Goal: Communication & Community: Answer question/provide support

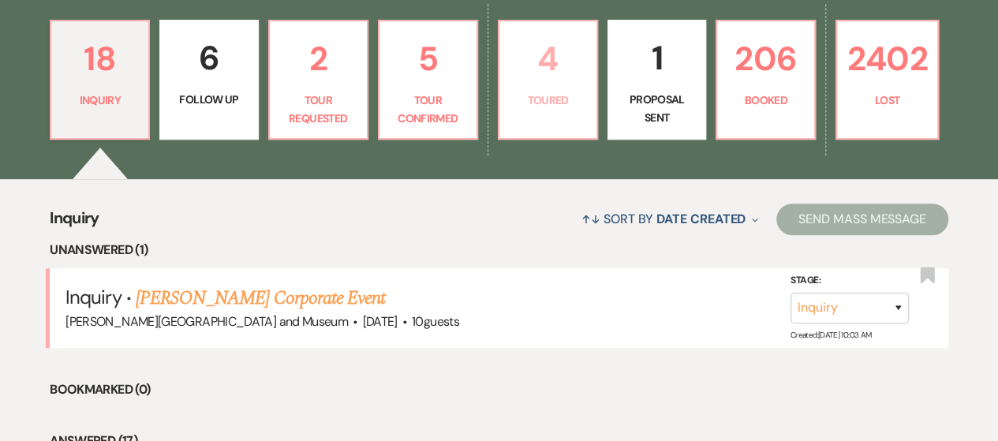
scroll to position [474, 0]
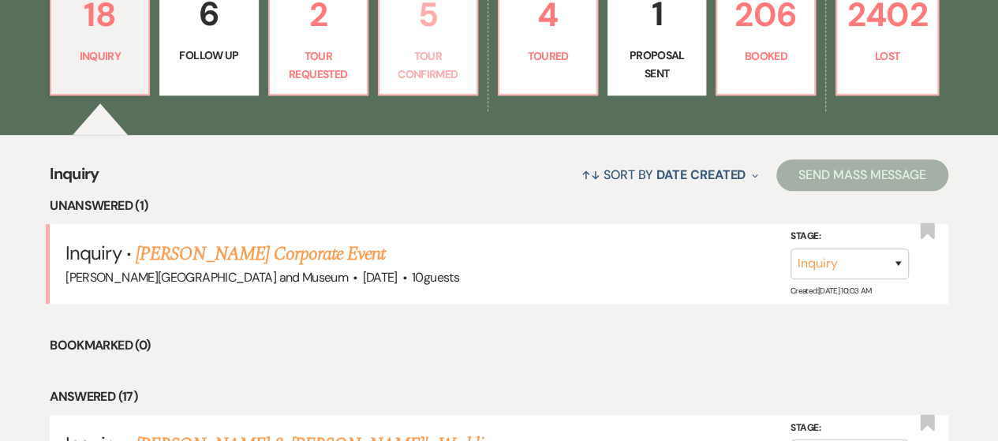
click at [421, 60] on p "Tour Confirmed" at bounding box center [428, 65] width 78 height 36
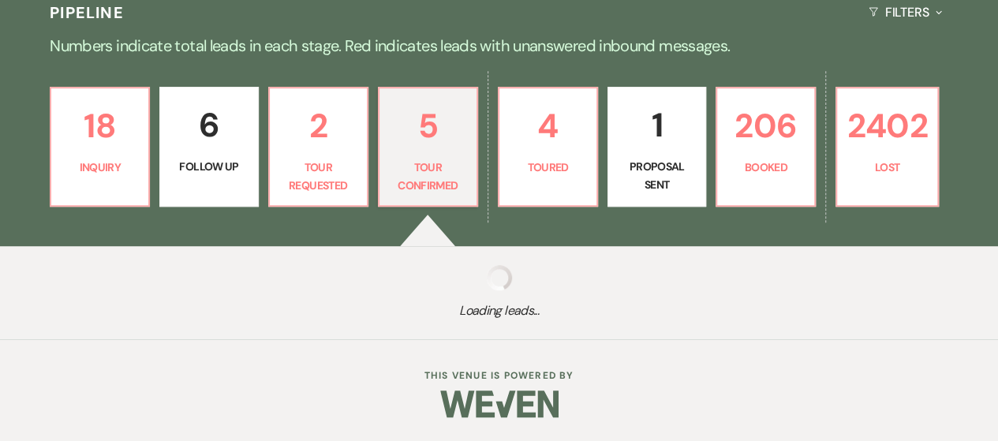
select select "4"
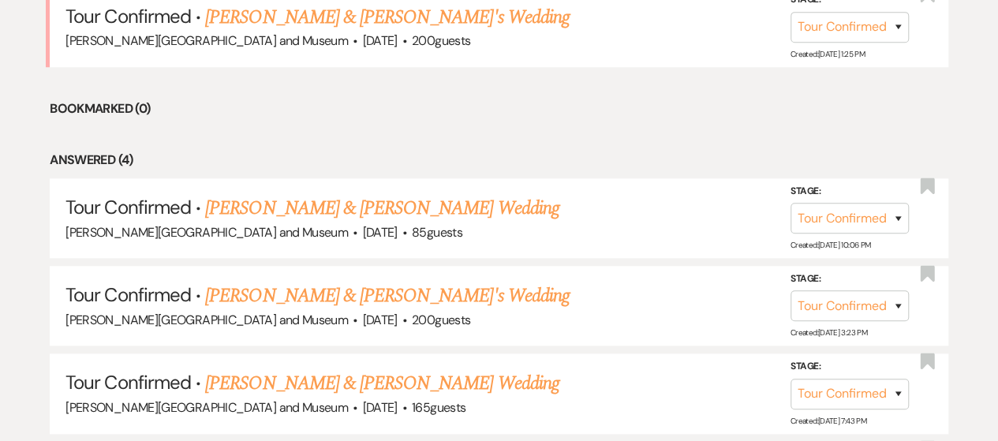
scroll to position [868, 0]
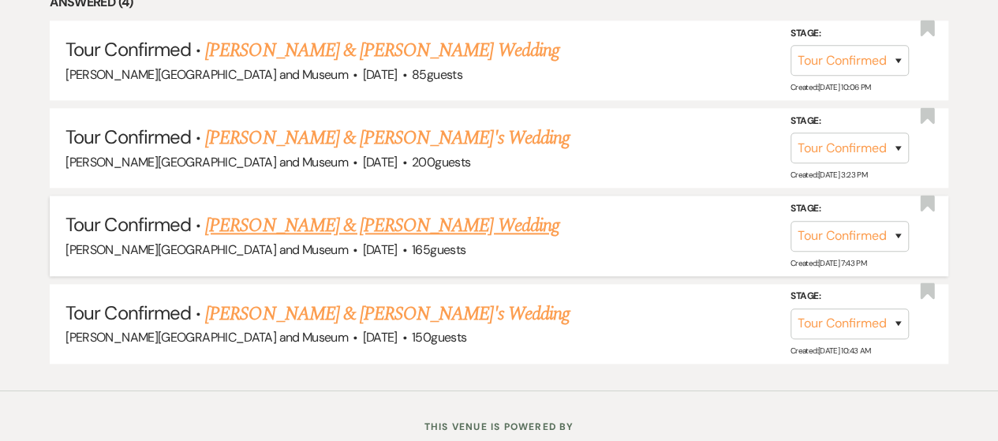
click at [258, 223] on link "[PERSON_NAME] & [PERSON_NAME] Wedding" at bounding box center [382, 226] width 354 height 28
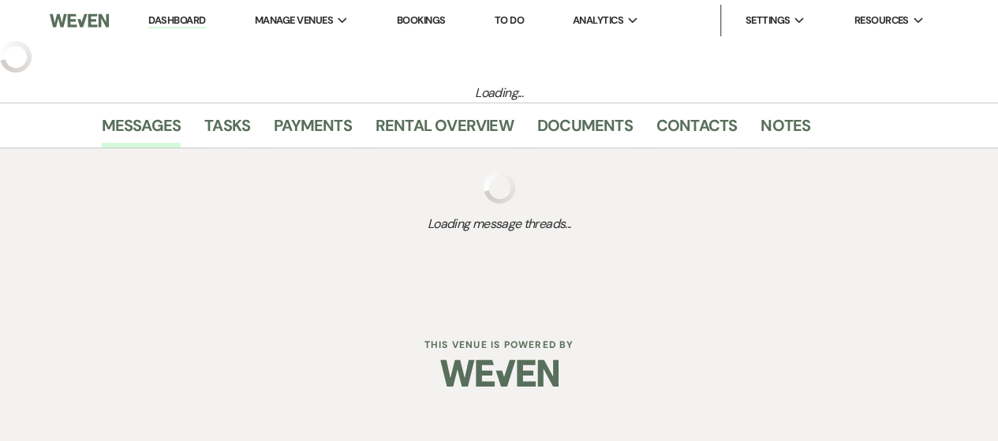
select select "4"
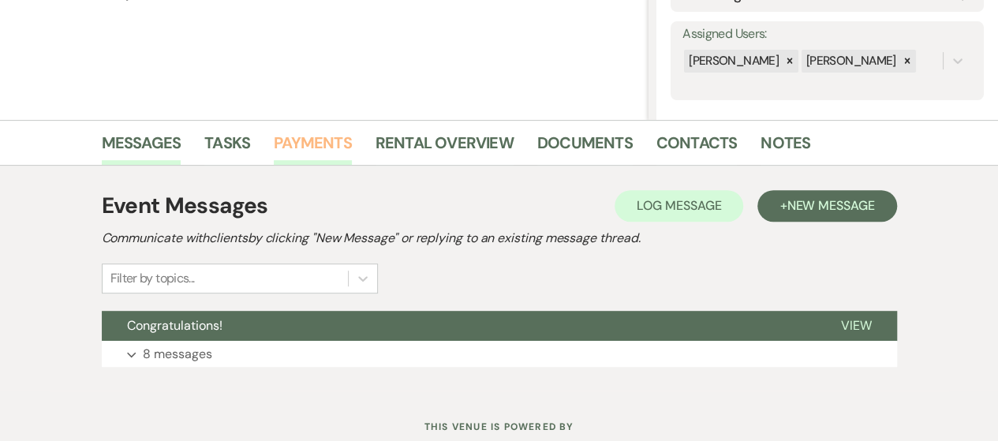
scroll to position [316, 0]
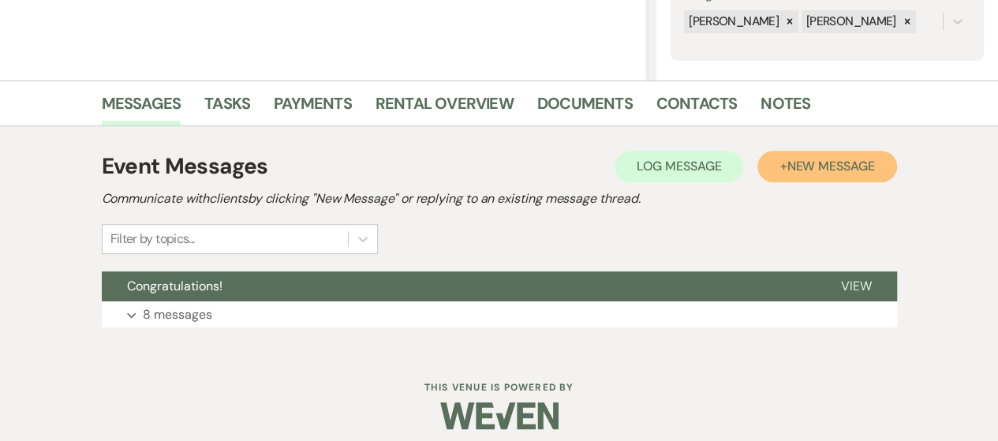
click at [807, 158] on span "New Message" at bounding box center [831, 166] width 88 height 17
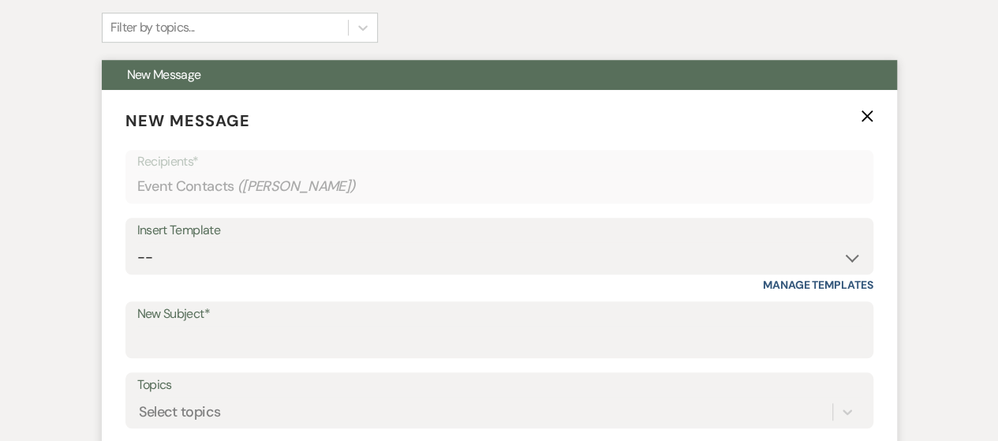
scroll to position [552, 0]
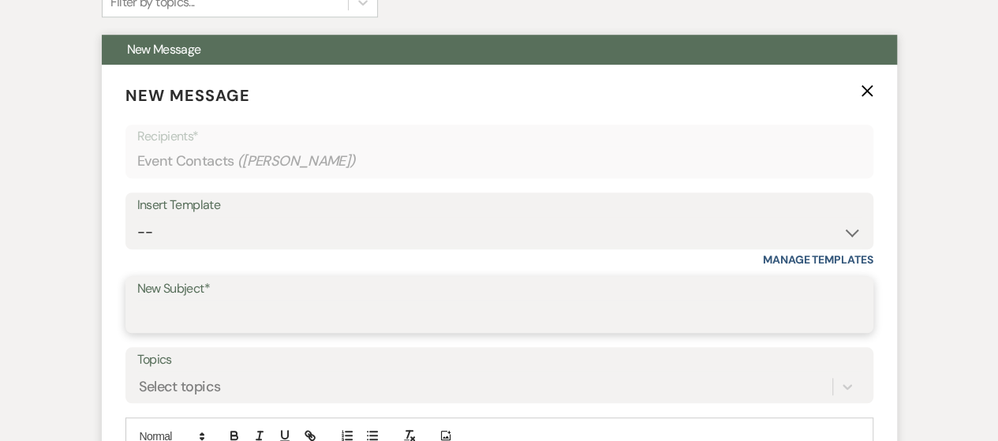
drag, startPoint x: 203, startPoint y: 322, endPoint x: 193, endPoint y: 322, distance: 9.5
click at [199, 322] on input "New Subject*" at bounding box center [499, 316] width 724 height 31
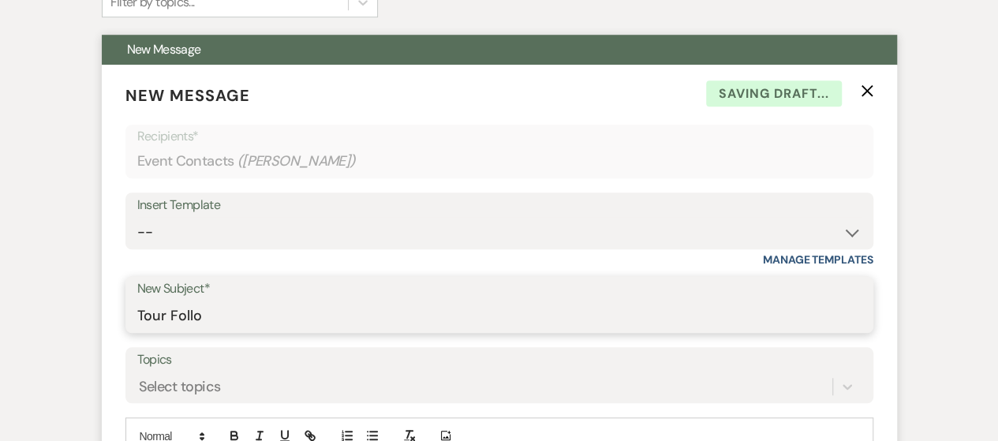
type input "Tour Follow Up"
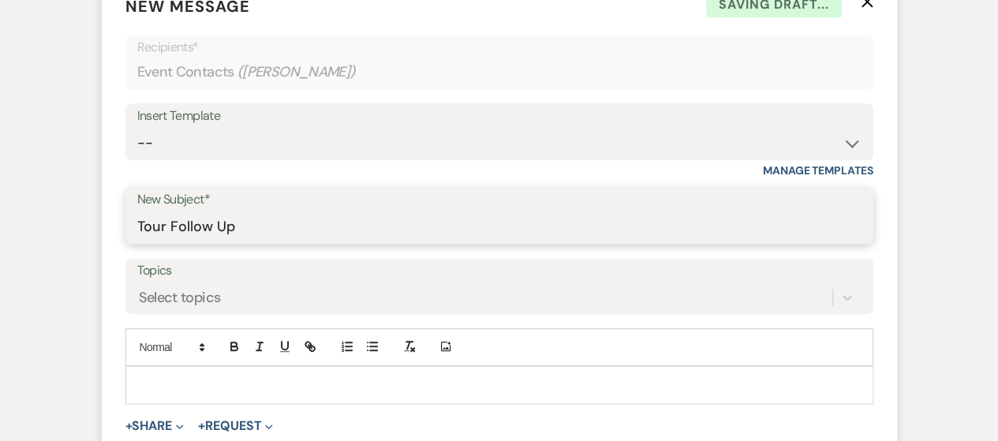
scroll to position [789, 0]
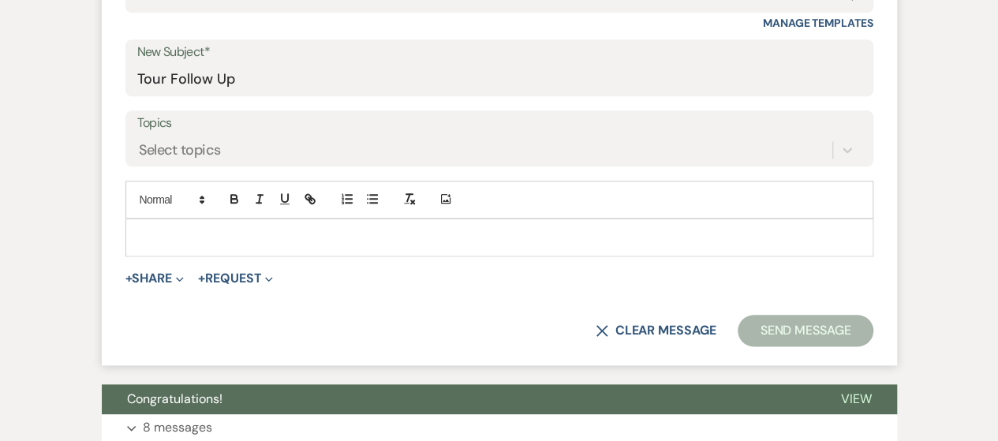
click at [226, 233] on p at bounding box center [499, 237] width 723 height 17
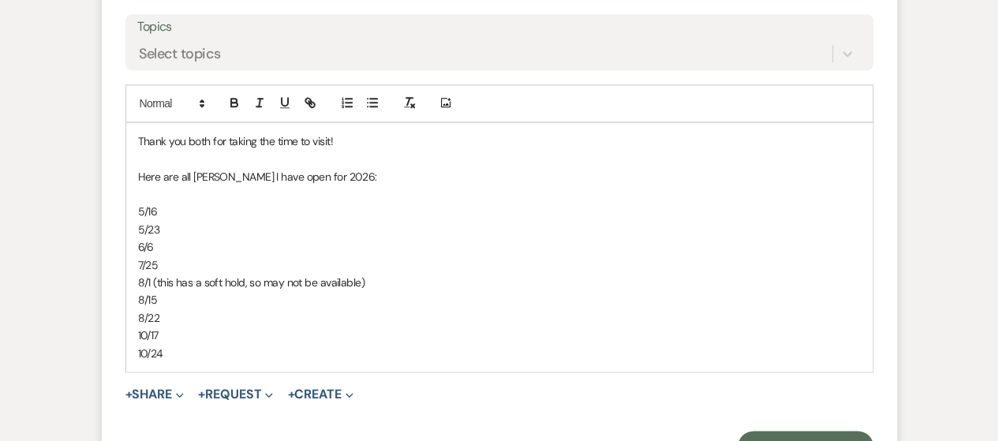
scroll to position [961, 0]
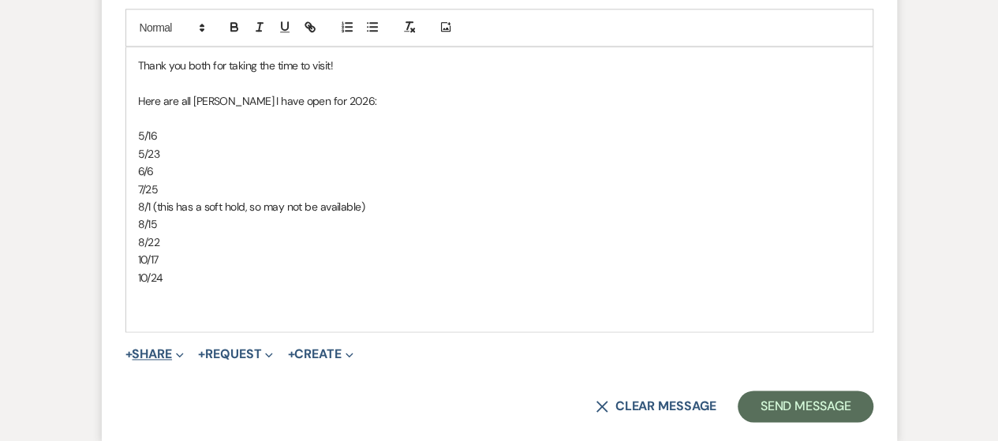
click at [148, 355] on button "+ Share Expand" at bounding box center [154, 354] width 59 height 13
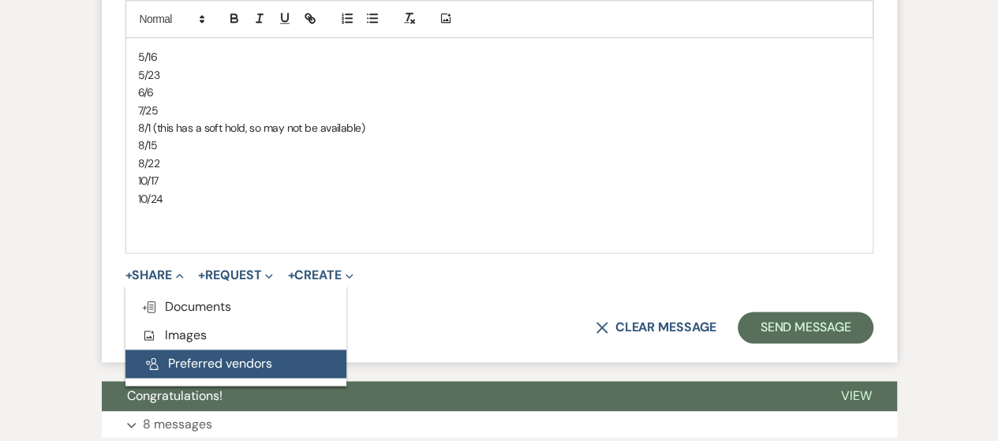
click at [208, 365] on button "Pref Vendors Preferred vendors" at bounding box center [235, 364] width 221 height 28
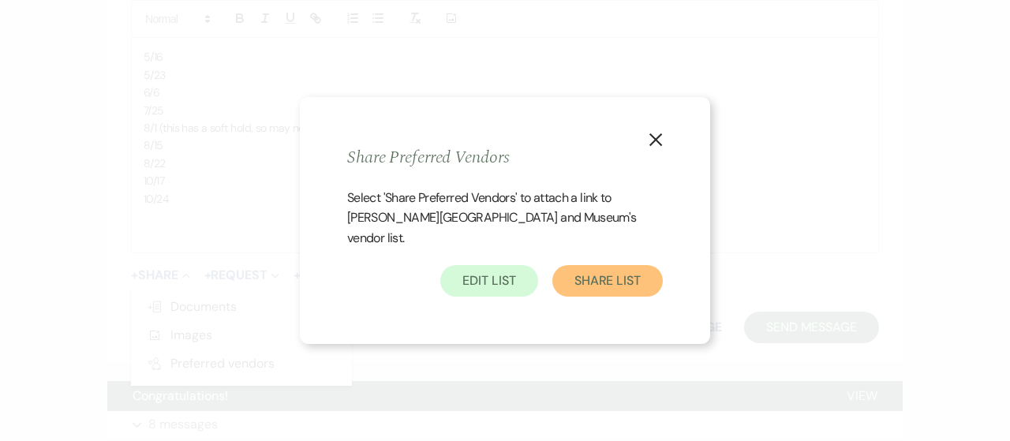
click at [608, 277] on button "Share List" at bounding box center [607, 281] width 110 height 32
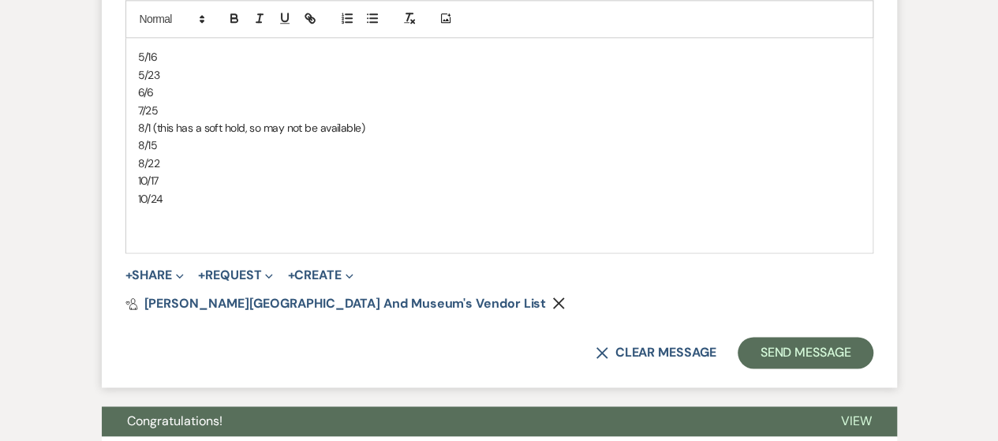
click at [155, 234] on p at bounding box center [499, 233] width 723 height 17
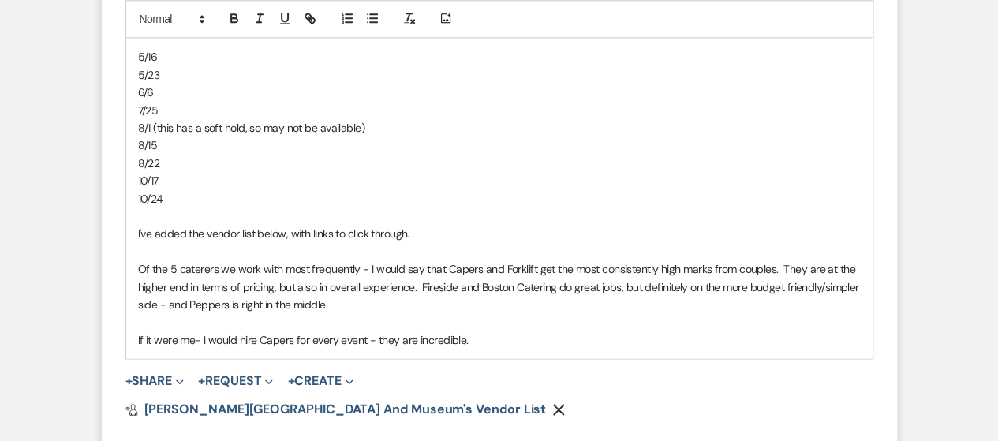
click at [330, 309] on p "Of the 5 caterers we work with most frequently - I would say that Capers and Fo…" at bounding box center [499, 286] width 723 height 53
drag, startPoint x: 500, startPoint y: 304, endPoint x: 489, endPoint y: 305, distance: 11.2
click at [500, 304] on p "Of the 5 caterers we work with most frequently - I would say that Capers and Fo…" at bounding box center [499, 286] width 723 height 53
drag, startPoint x: 476, startPoint y: 307, endPoint x: 503, endPoint y: 311, distance: 27.1
click at [480, 308] on p "Of the 5 caterers we work with most frequently - I would say that Capers and Fo…" at bounding box center [499, 286] width 723 height 53
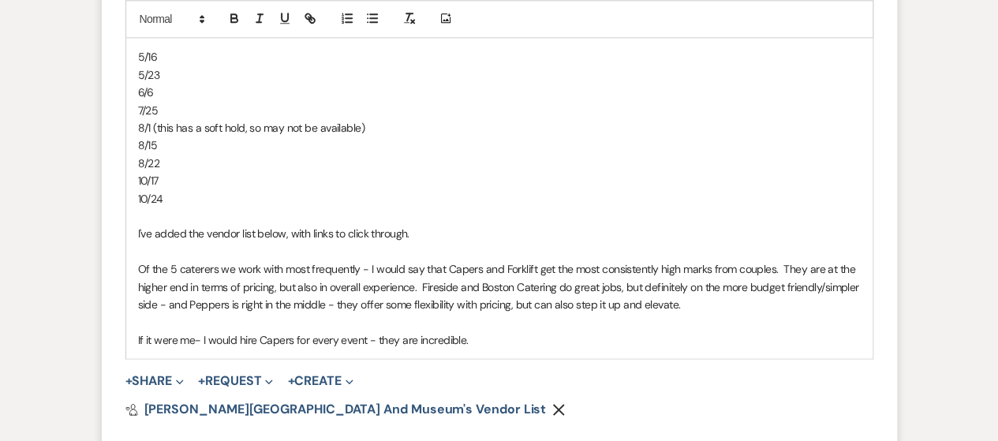
click at [487, 336] on p "If it were me- I would hire Capers for every event - they are incredible." at bounding box center [499, 339] width 723 height 17
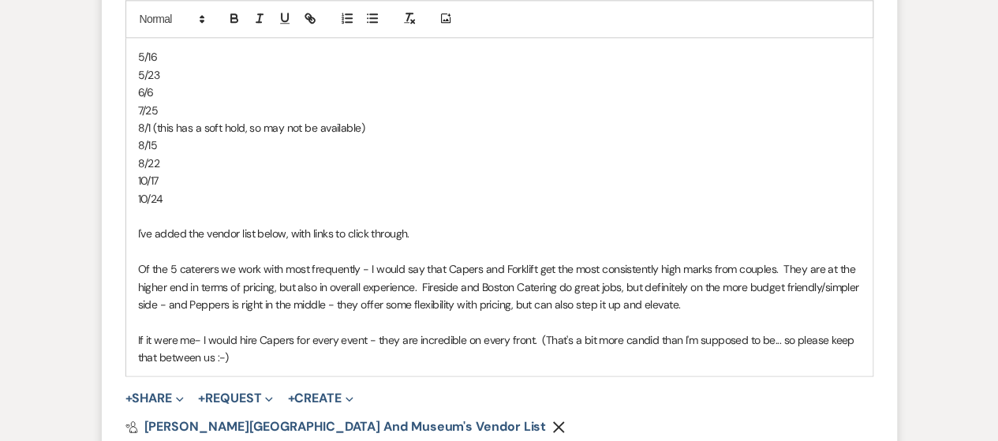
click at [576, 345] on p "If it were me- I would hire Capers for every event - they are incredible on eve…" at bounding box center [499, 349] width 723 height 36
click at [377, 358] on p "If it were me- I would hire Capers for every event - they are incredible on eve…" at bounding box center [499, 349] width 723 height 36
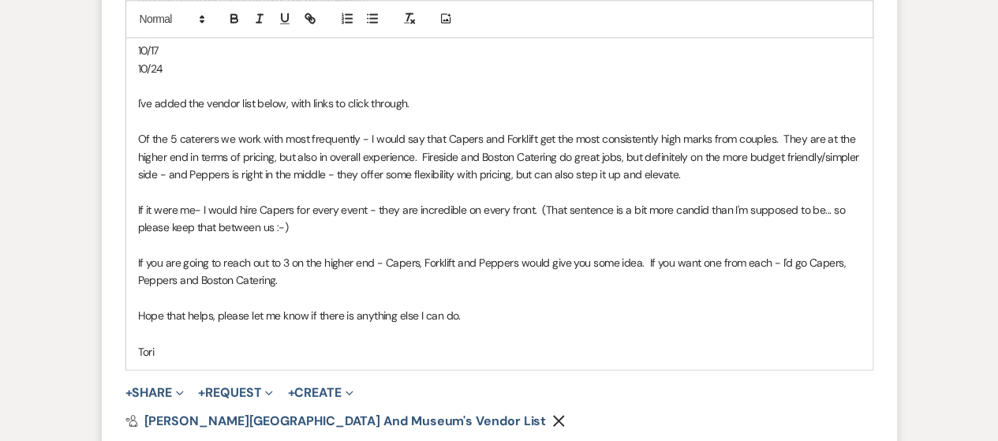
scroll to position [1244, 0]
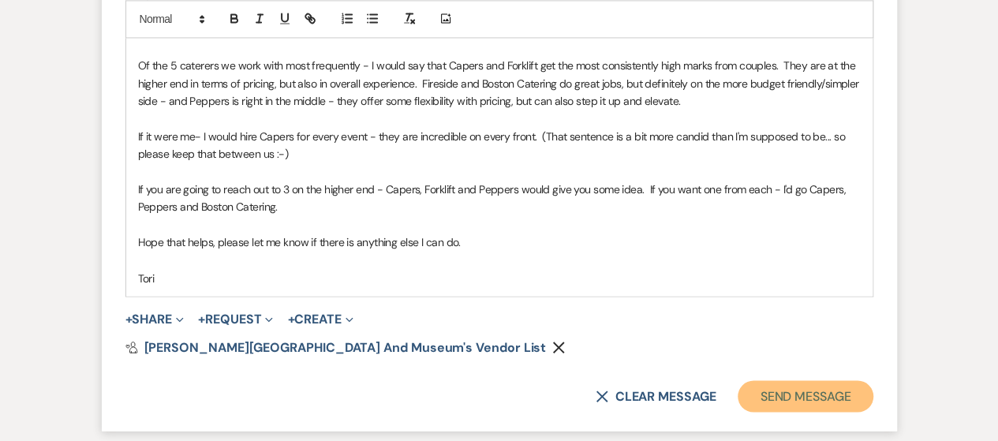
drag, startPoint x: 755, startPoint y: 391, endPoint x: 751, endPoint y: 384, distance: 8.8
click at [753, 386] on button "Send Message" at bounding box center [805, 396] width 135 height 32
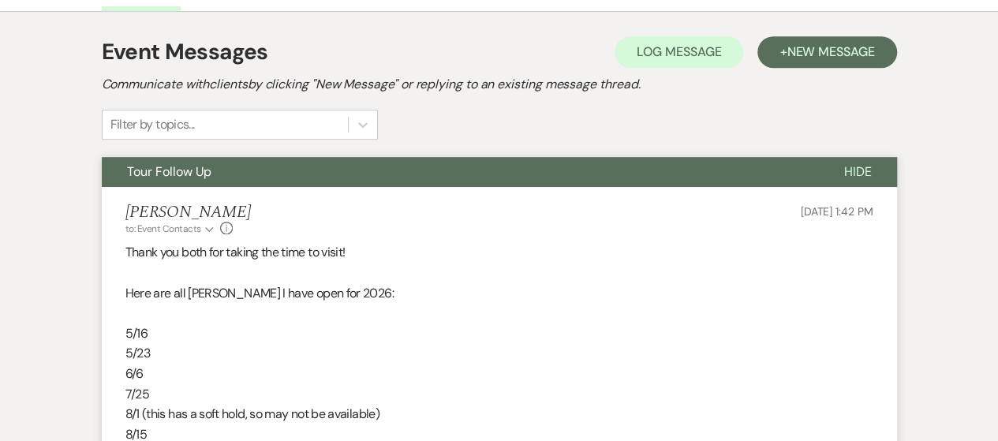
scroll to position [316, 0]
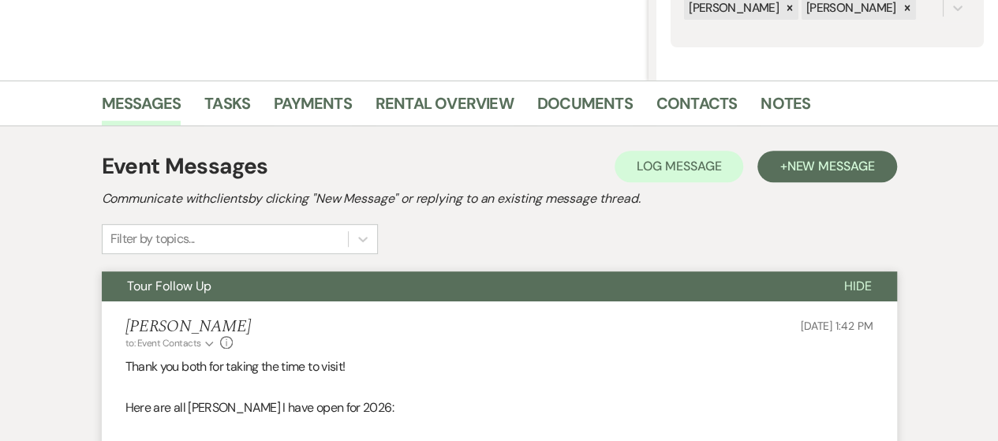
click at [753, 110] on li "Contacts" at bounding box center [709, 107] width 105 height 38
click at [788, 106] on link "Notes" at bounding box center [786, 108] width 50 height 35
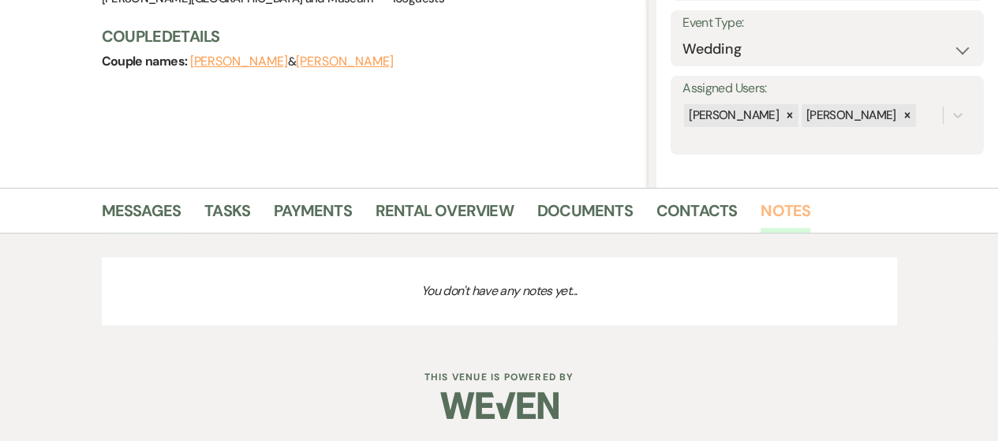
scroll to position [286, 0]
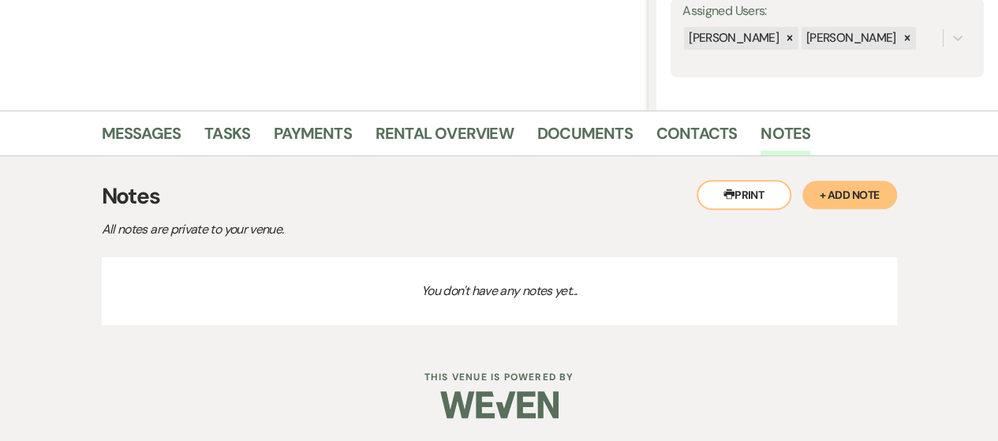
click at [860, 193] on button "+ Add Note" at bounding box center [850, 195] width 95 height 28
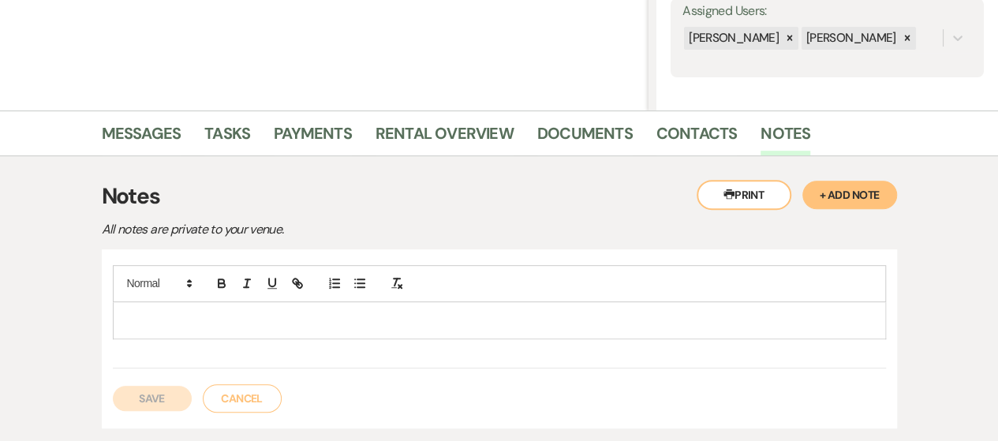
click at [253, 312] on p at bounding box center [499, 320] width 748 height 17
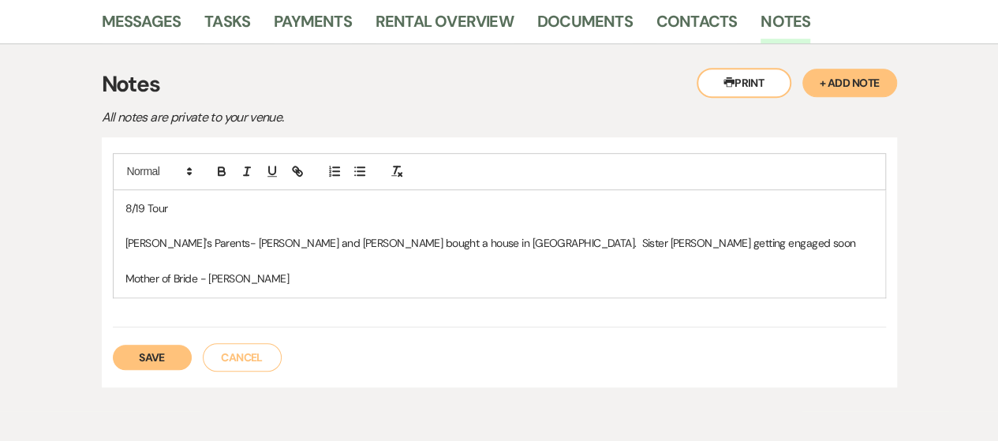
scroll to position [444, 0]
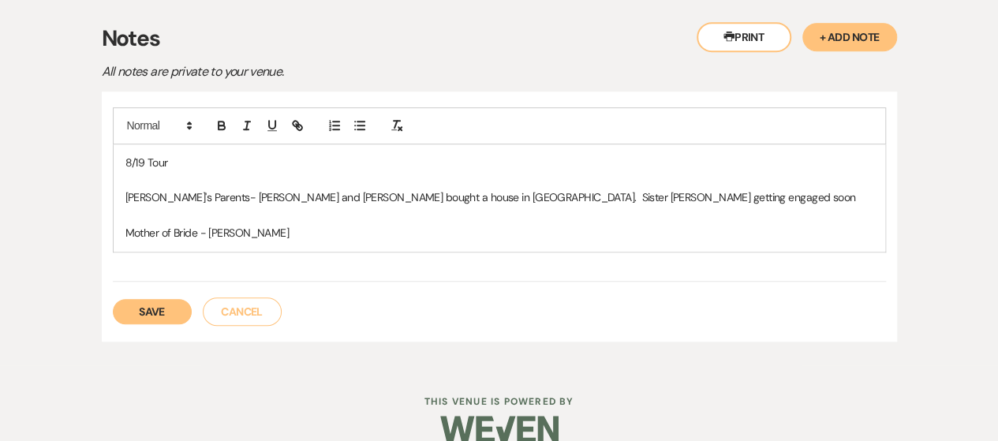
click at [158, 310] on button "Save" at bounding box center [152, 311] width 79 height 25
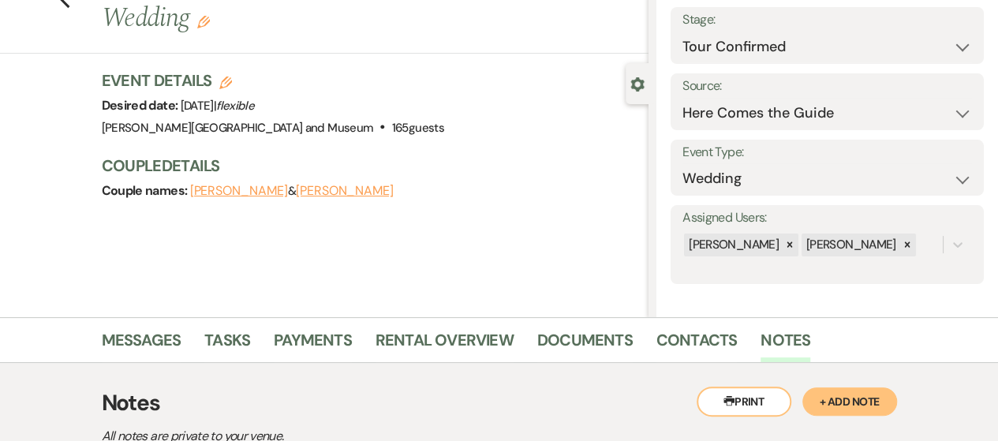
scroll to position [0, 0]
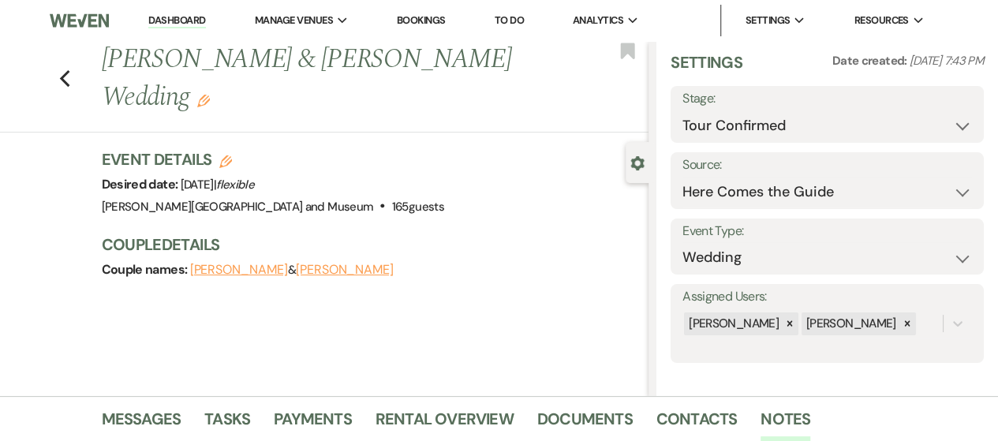
click at [167, 18] on link "Dashboard" at bounding box center [176, 20] width 57 height 15
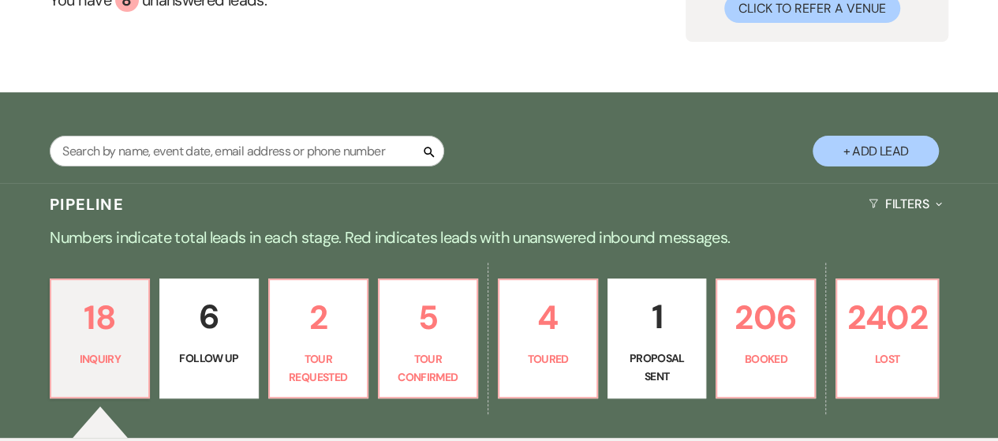
scroll to position [316, 0]
